Goal: Task Accomplishment & Management: Use online tool/utility

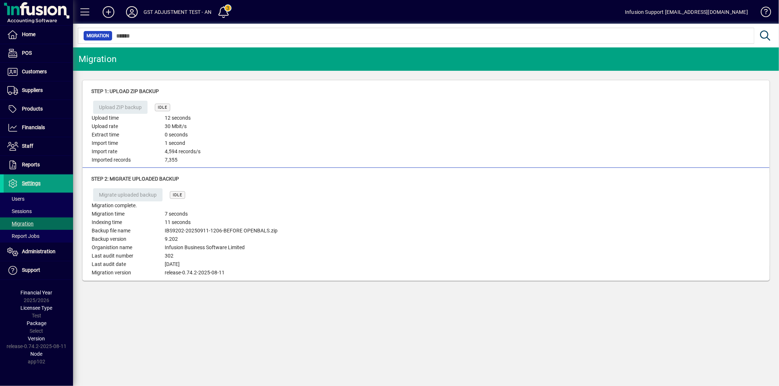
click at [486, 316] on div "Migration Step 1: Upload ZIP backup Upload ZIP backup IDLE Upload time 12 secon…" at bounding box center [426, 216] width 706 height 339
click at [218, 156] on td "7,355" at bounding box center [200, 160] width 73 height 8
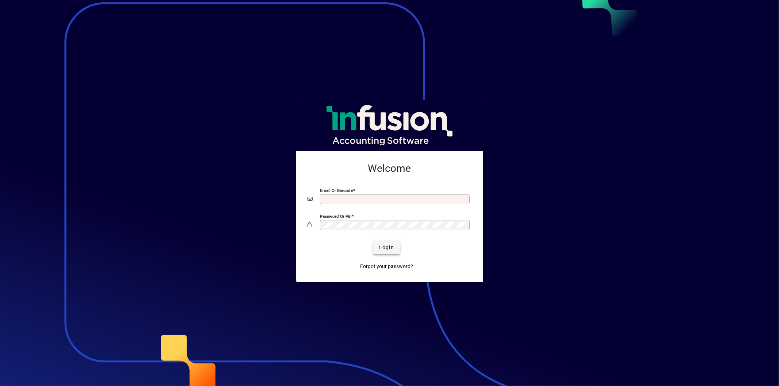
type input "**********"
click at [381, 250] on span "Login" at bounding box center [386, 248] width 15 height 8
